Goal: Task Accomplishment & Management: Use online tool/utility

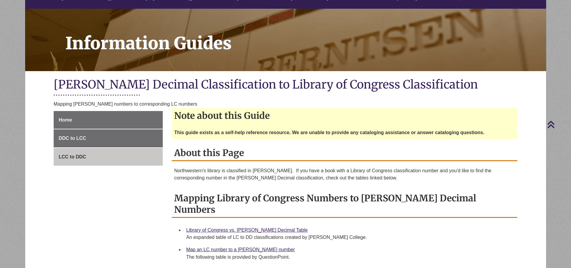
scroll to position [60, 0]
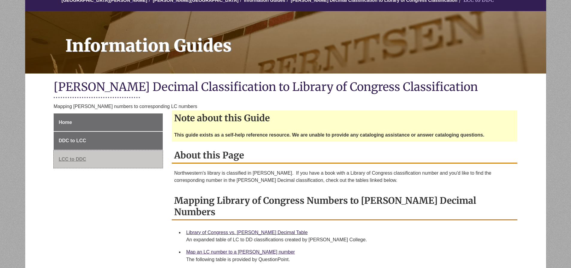
click at [78, 159] on span "LCC to DDC" at bounding box center [73, 158] width 28 height 5
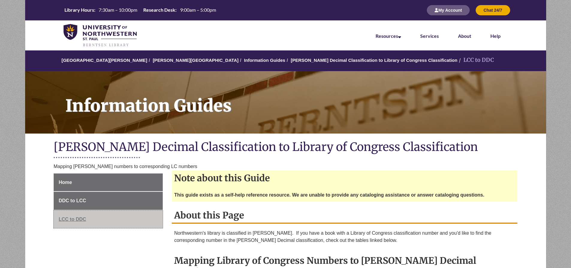
click at [85, 221] on span "LCC to DDC" at bounding box center [73, 218] width 28 height 5
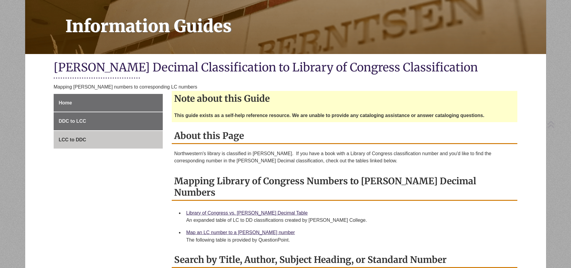
scroll to position [90, 0]
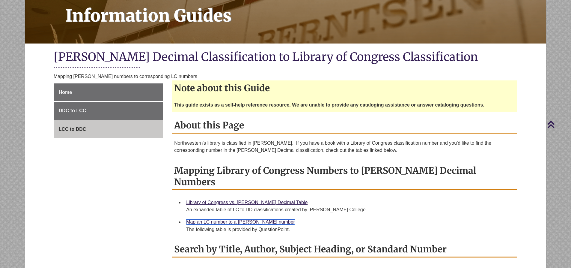
click at [199, 219] on link "Map an LC number to a [PERSON_NAME] number" at bounding box center [240, 221] width 109 height 5
